Goal: Task Accomplishment & Management: Use online tool/utility

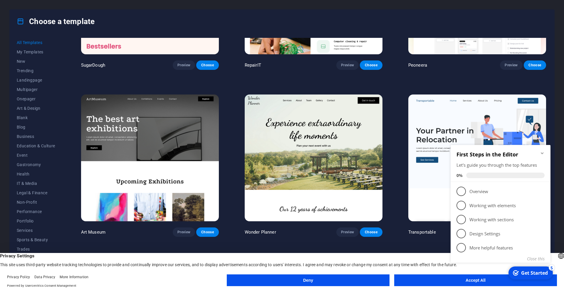
scroll to position [132, 0]
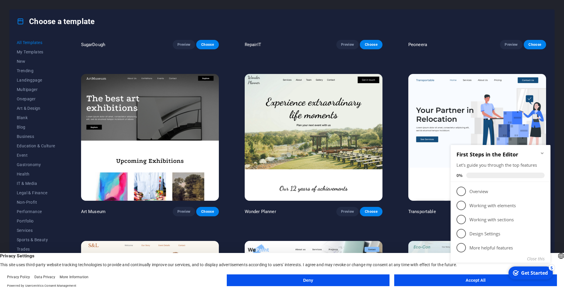
click at [335, 284] on button "Deny" at bounding box center [308, 281] width 163 height 12
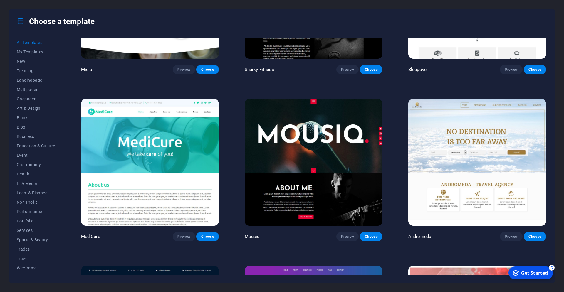
scroll to position [5317, 0]
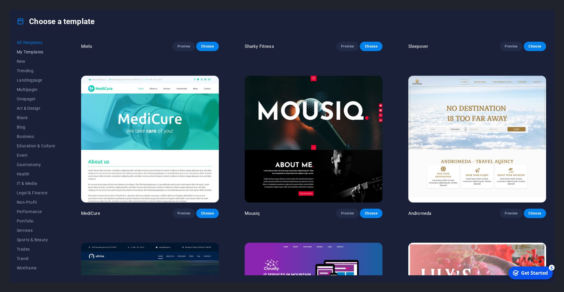
click at [34, 50] on span "My Templates" at bounding box center [36, 52] width 39 height 5
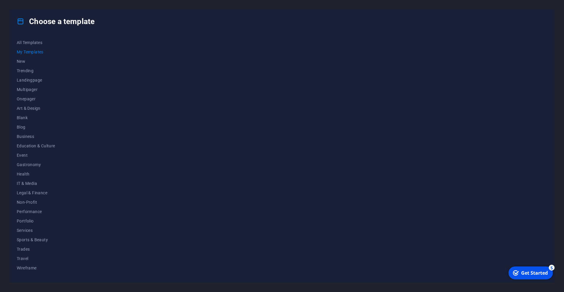
scroll to position [0, 0]
click at [32, 39] on button "All Templates" at bounding box center [36, 42] width 39 height 9
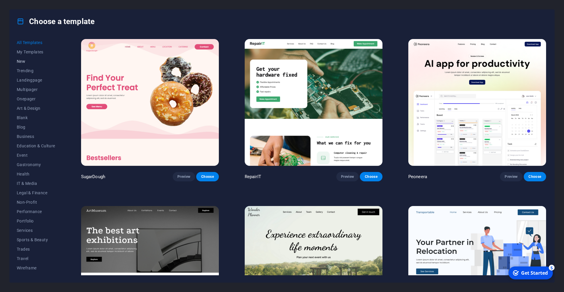
click at [33, 64] on button "New" at bounding box center [36, 61] width 39 height 9
click at [34, 38] on div "All Templates My Templates New Trending Landingpage Multipager Onepager Art & D…" at bounding box center [282, 158] width 545 height 250
click at [34, 44] on span "All Templates" at bounding box center [36, 42] width 39 height 5
click at [34, 263] on button "Travel" at bounding box center [36, 258] width 39 height 9
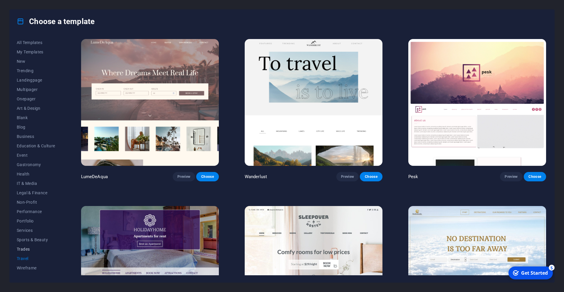
click at [29, 249] on span "Trades" at bounding box center [36, 249] width 39 height 5
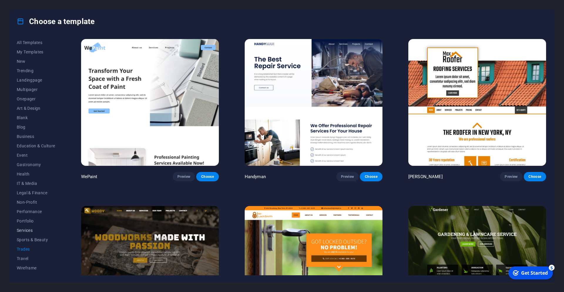
click at [31, 229] on span "Services" at bounding box center [36, 230] width 39 height 5
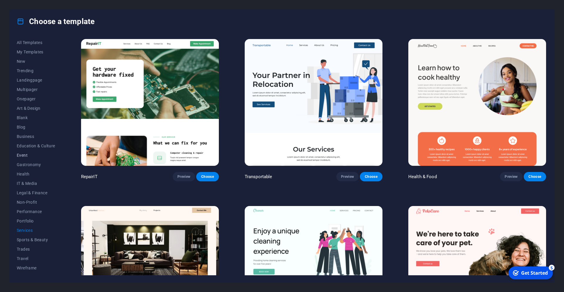
click at [24, 155] on span "Event" at bounding box center [36, 155] width 39 height 5
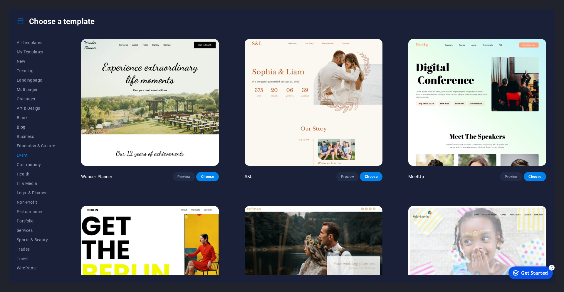
click at [29, 123] on div "All Templates My Templates New Trending Landingpage Multipager Onepager Art & D…" at bounding box center [40, 157] width 46 height 238
click at [29, 111] on button "Art & Design" at bounding box center [36, 108] width 39 height 9
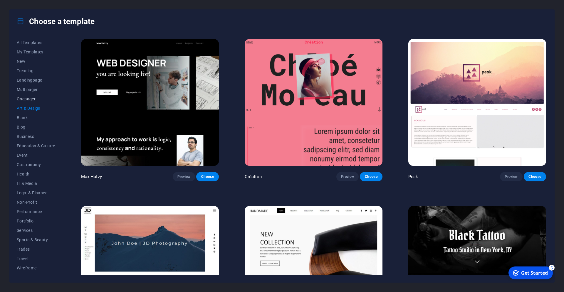
click at [38, 96] on button "Onepager" at bounding box center [36, 98] width 39 height 9
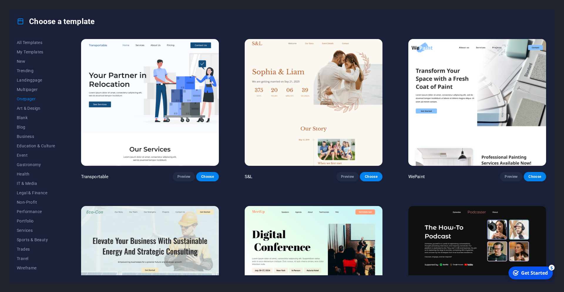
click at [535, 277] on div "checkmark Get Started 5" at bounding box center [531, 273] width 44 height 13
